Goal: Task Accomplishment & Management: Use online tool/utility

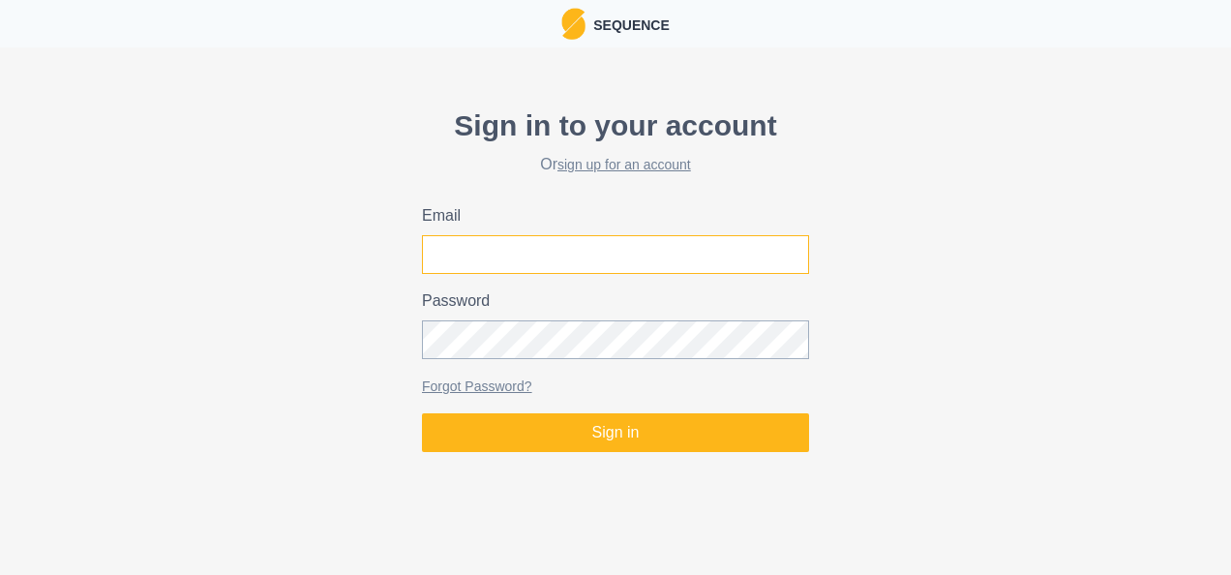
type input "[PERSON_NAME][EMAIL_ADDRESS][PERSON_NAME][DOMAIN_NAME]"
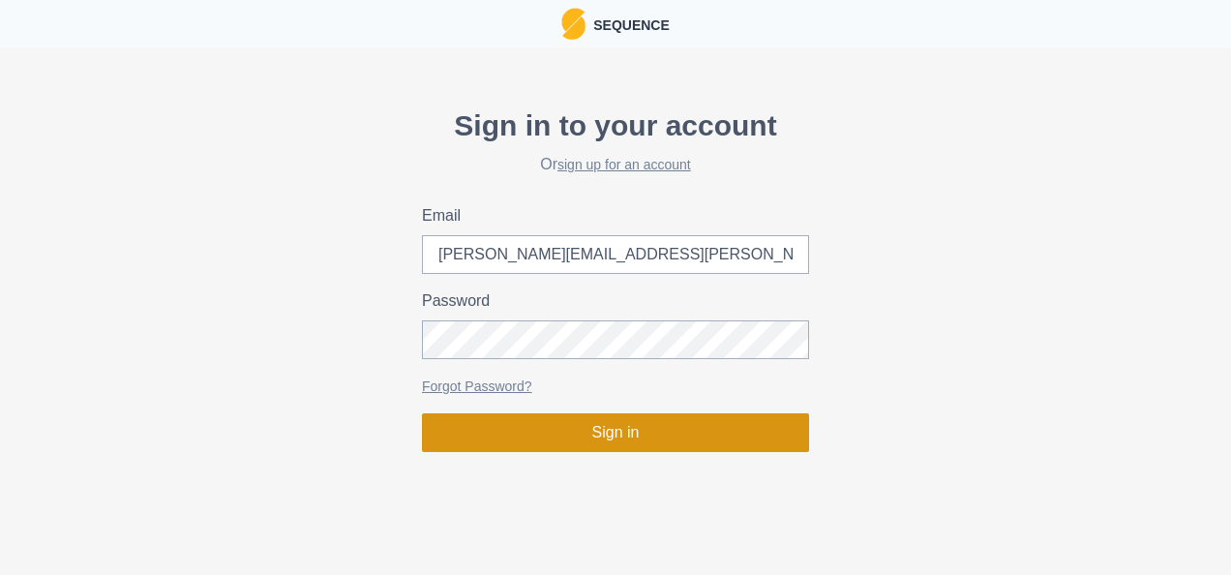
click at [584, 426] on button "Sign in" at bounding box center [615, 432] width 387 height 39
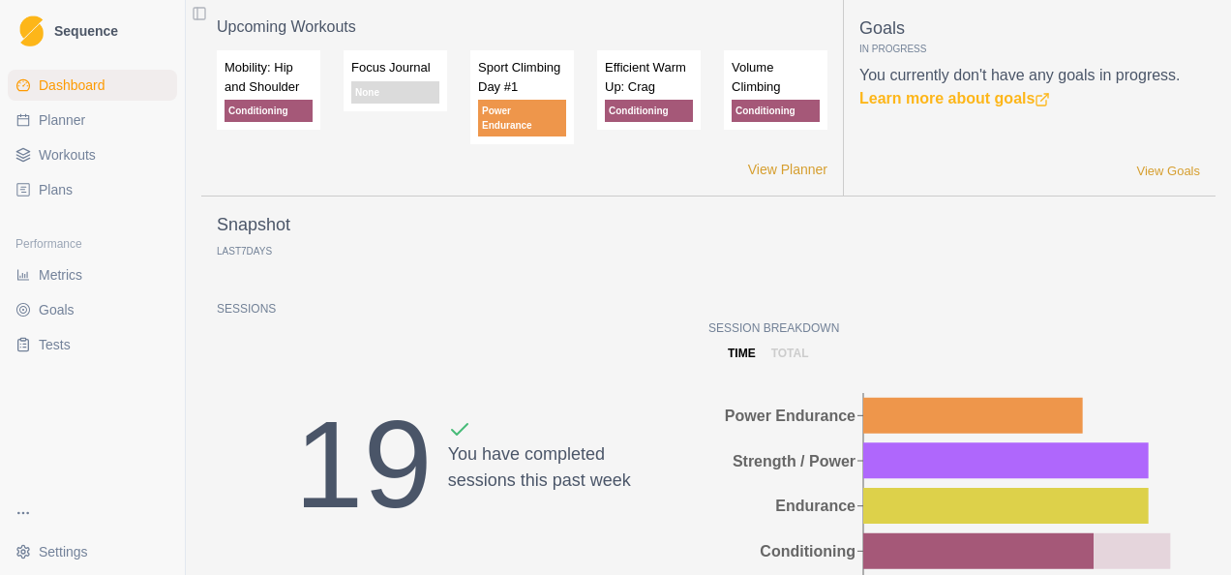
click at [81, 198] on link "Plans" at bounding box center [92, 189] width 169 height 31
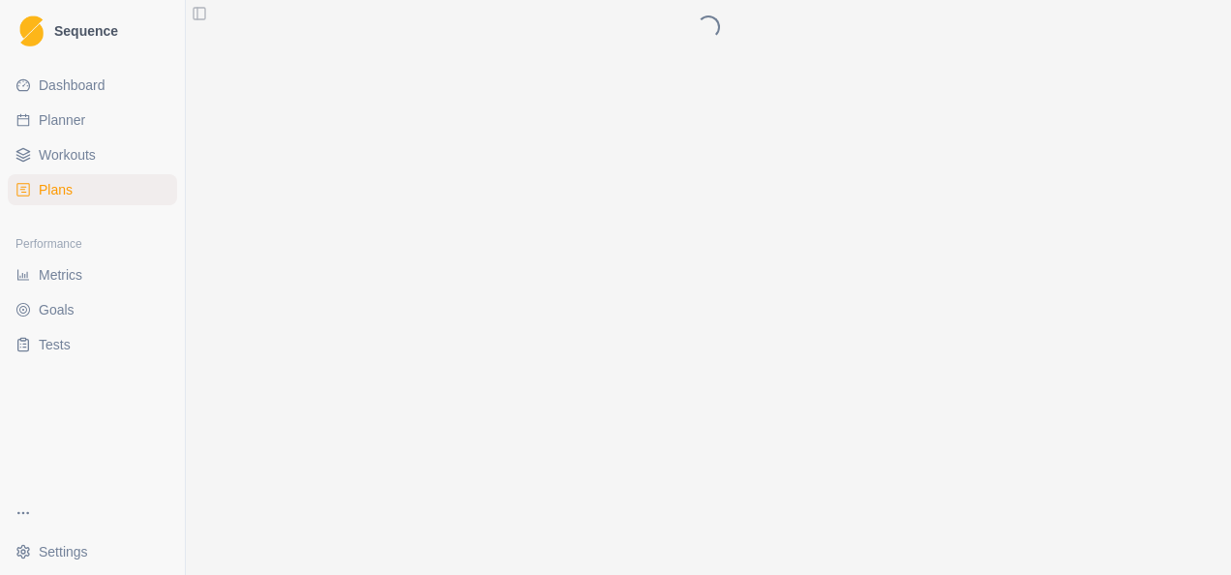
click at [63, 124] on span "Planner" at bounding box center [62, 119] width 46 height 19
select select "month"
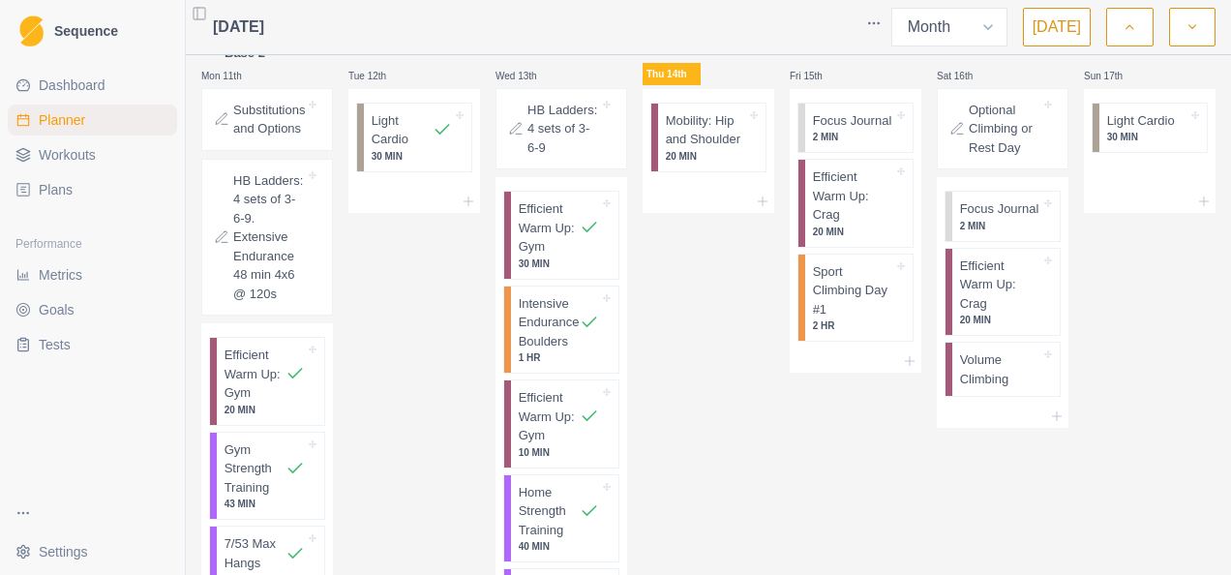
scroll to position [1354, 0]
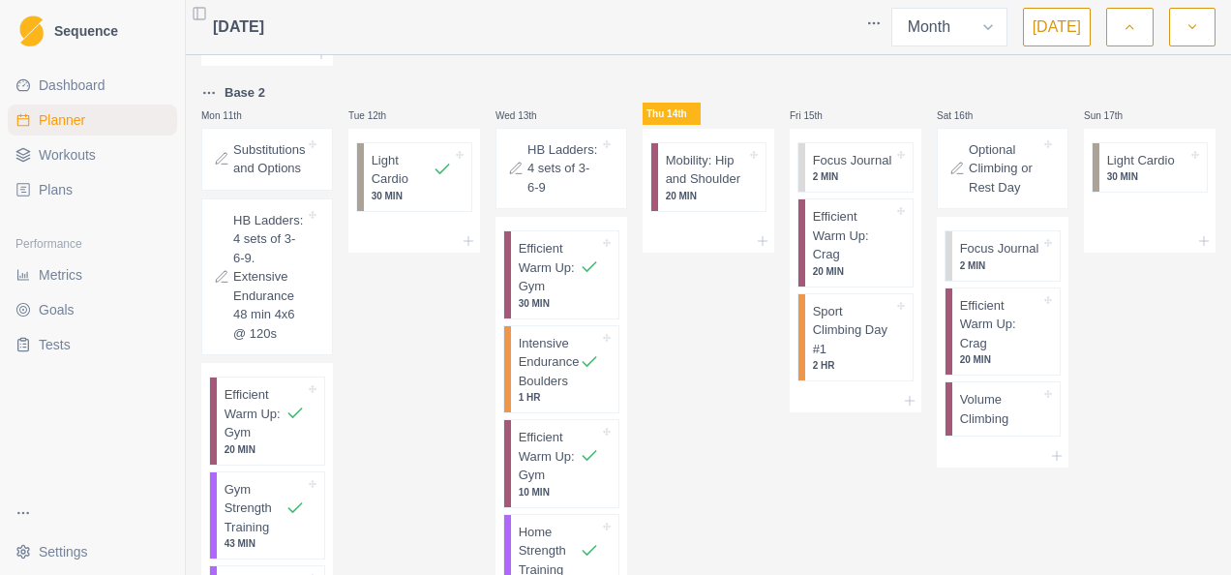
click at [1126, 320] on div "Sun 17th Light Cardio 30 MIN" at bounding box center [1150, 505] width 132 height 849
